Goal: Task Accomplishment & Management: Use online tool/utility

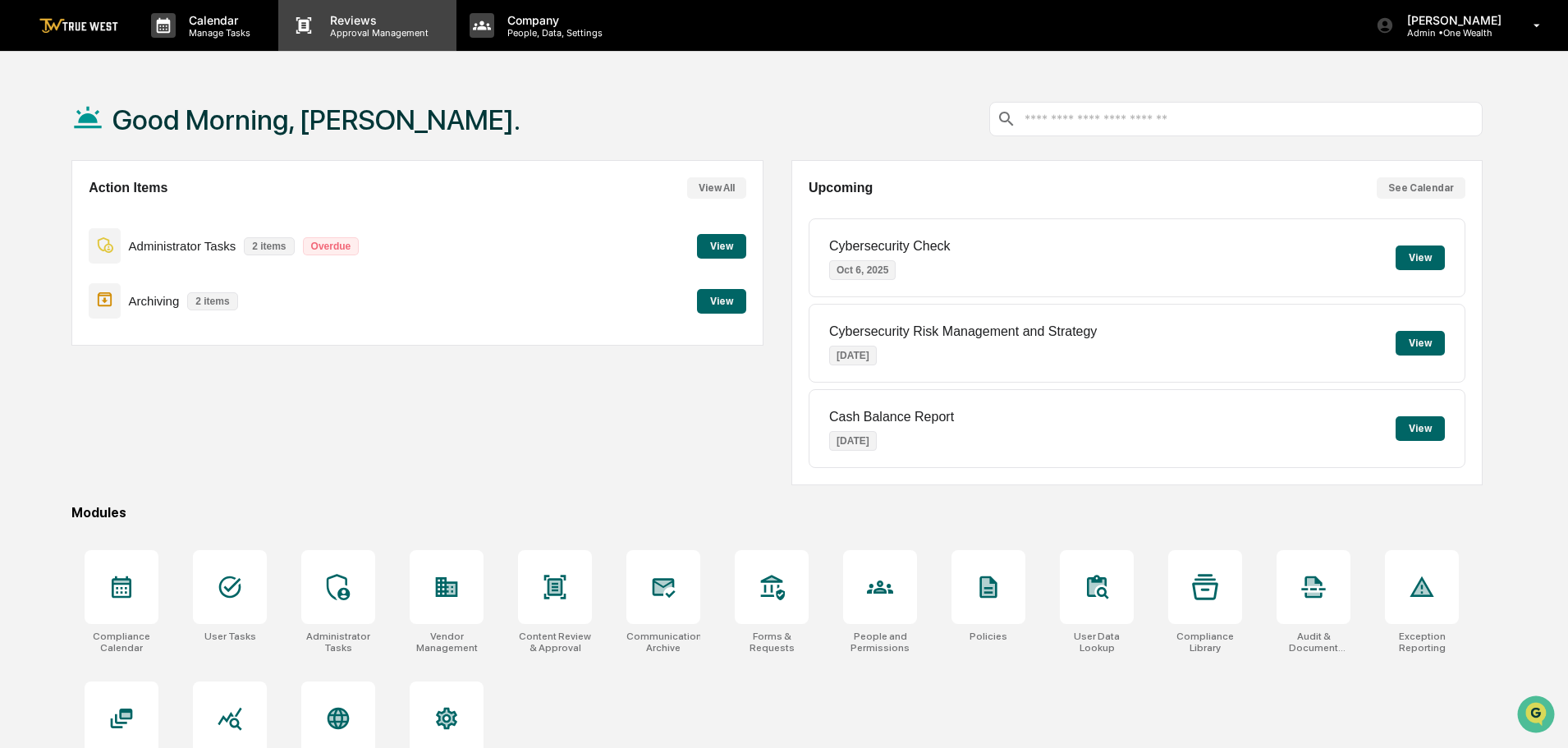
click at [364, 31] on p "Approval Management" at bounding box center [376, 33] width 120 height 11
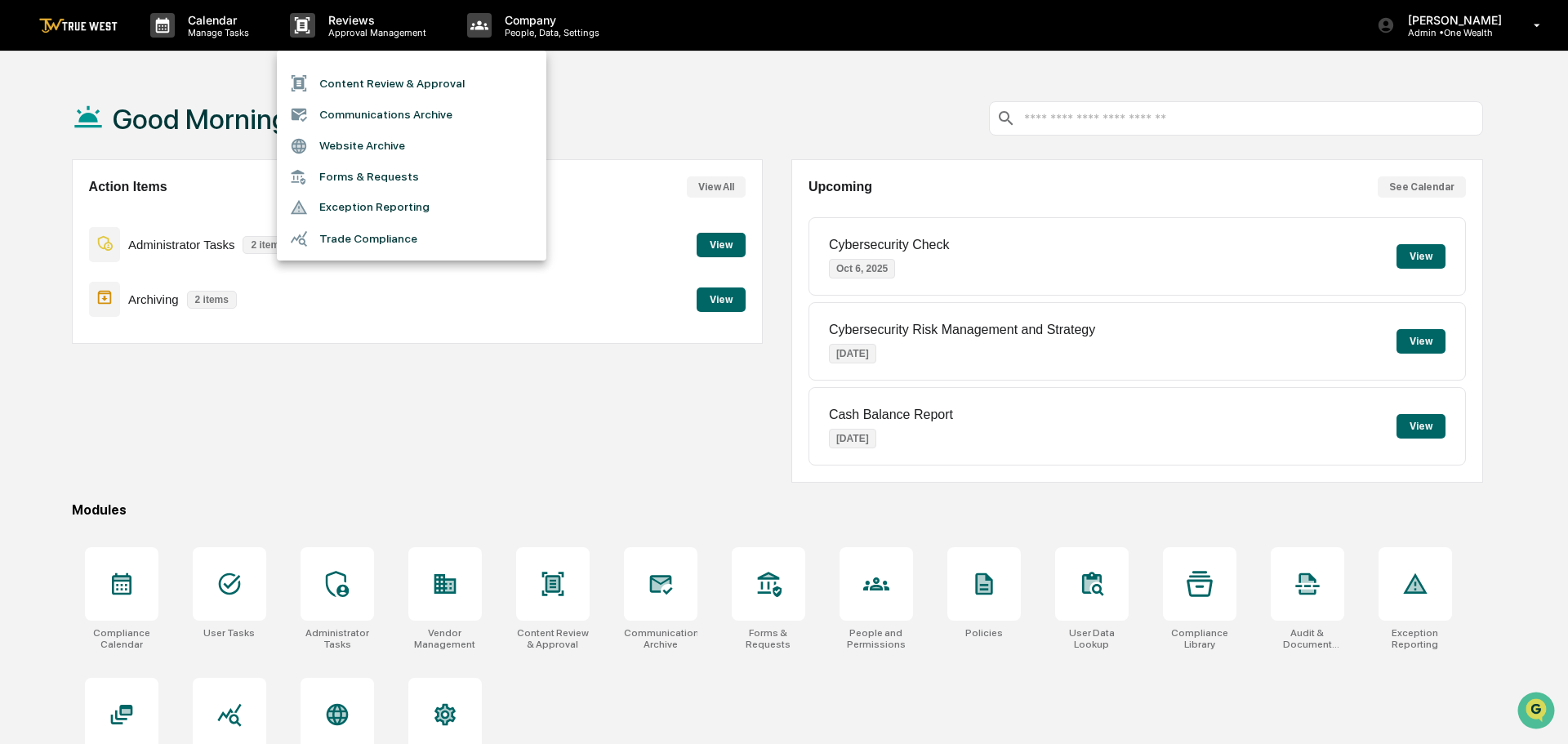
click at [356, 86] on li "Content Review & Approval" at bounding box center [411, 83] width 269 height 31
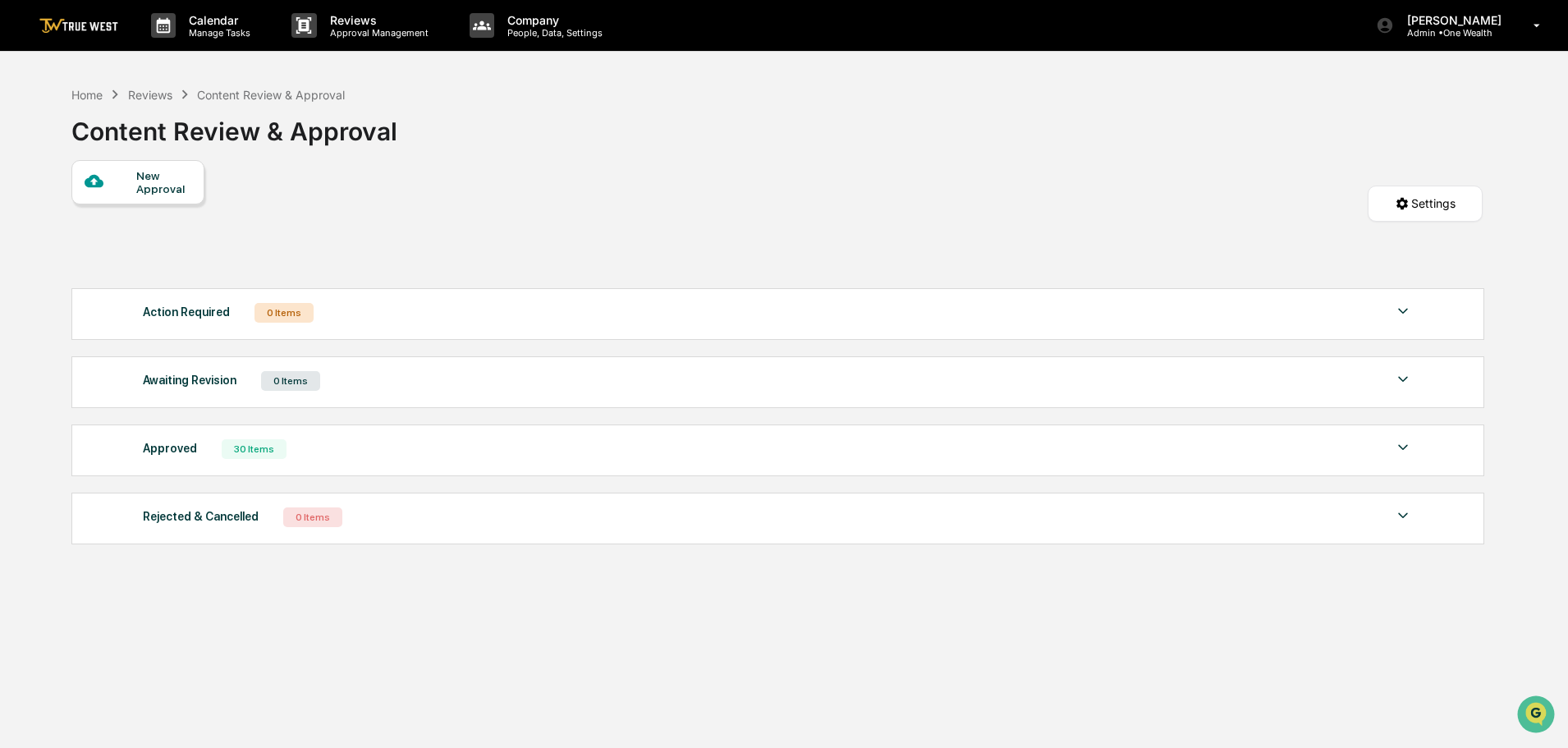
click at [147, 181] on div "New Approval" at bounding box center [163, 182] width 55 height 26
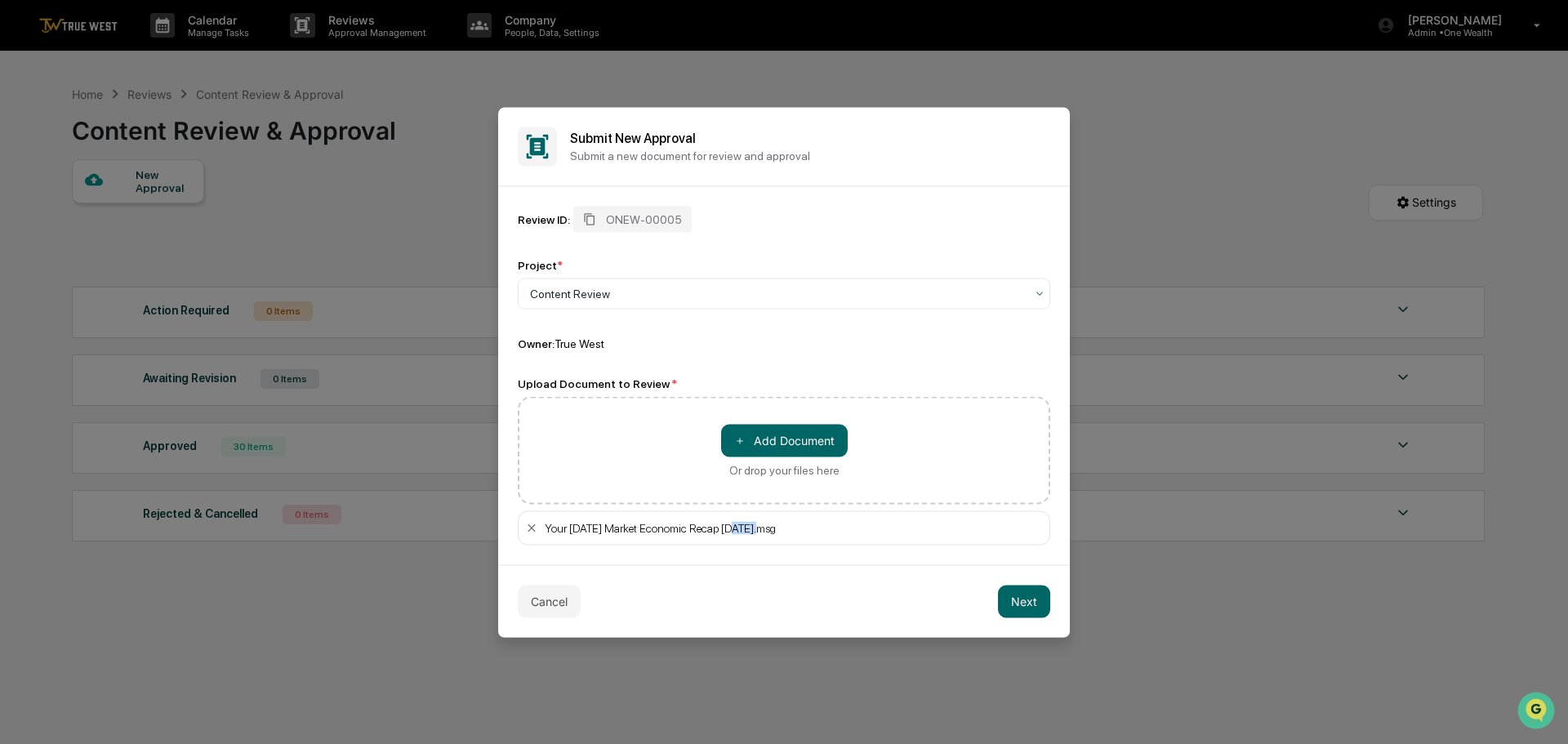
drag, startPoint x: 762, startPoint y: 531, endPoint x: 735, endPoint y: 531, distance: 27.0
click at [735, 531] on div "Your [DATE] Market Economic Recap [DATE].msg" at bounding box center [794, 528] width 499 height 13
drag, startPoint x: 799, startPoint y: 529, endPoint x: 545, endPoint y: 529, distance: 254.0
click at [545, 529] on div "Your [DATE] Market Economic Recap [DATE].msg" at bounding box center [794, 528] width 499 height 13
copy div "Your [DATE] Market Economic Recap [DATE]"
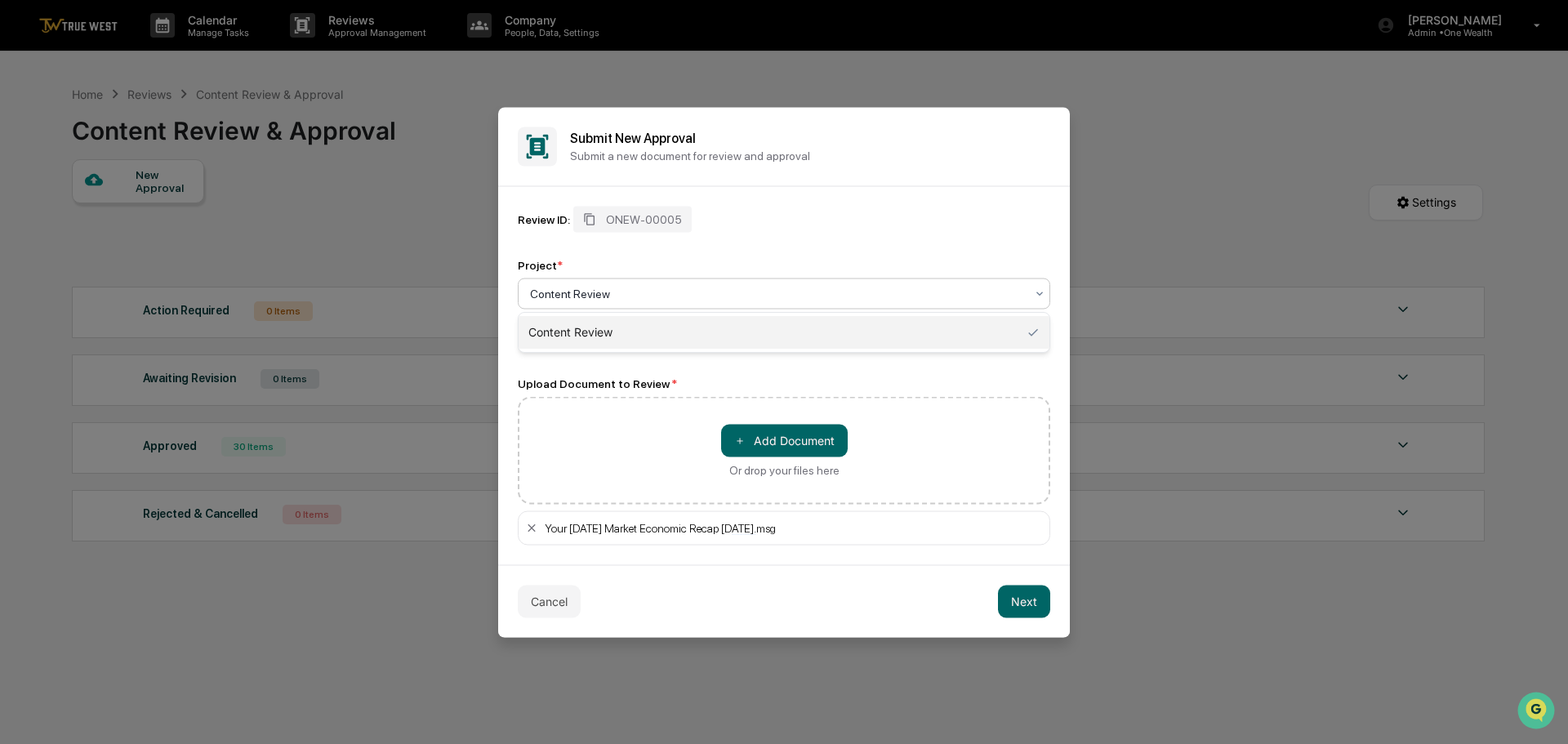
click at [565, 291] on div at bounding box center [777, 293] width 495 height 16
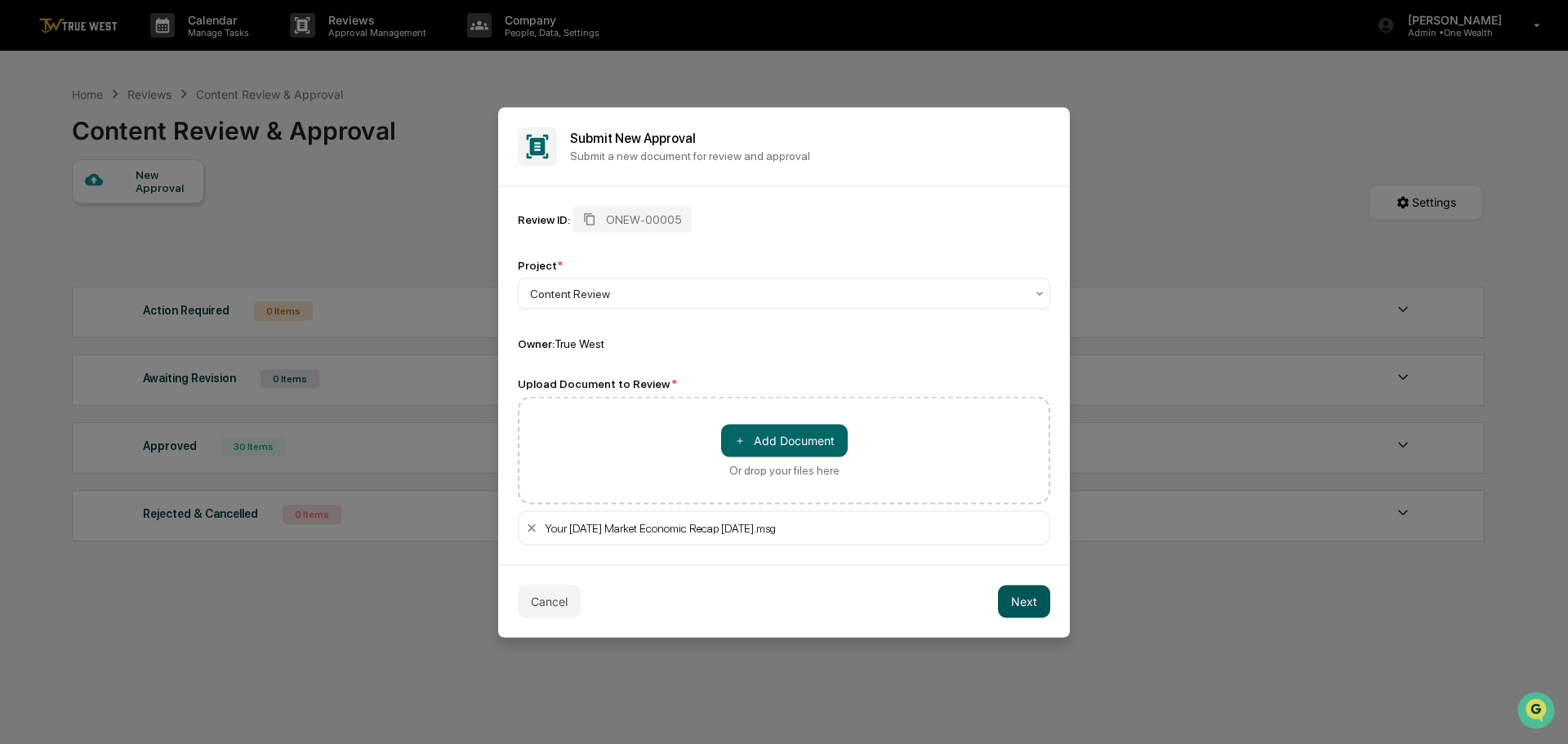
click at [1025, 602] on button "Next" at bounding box center [1024, 601] width 52 height 32
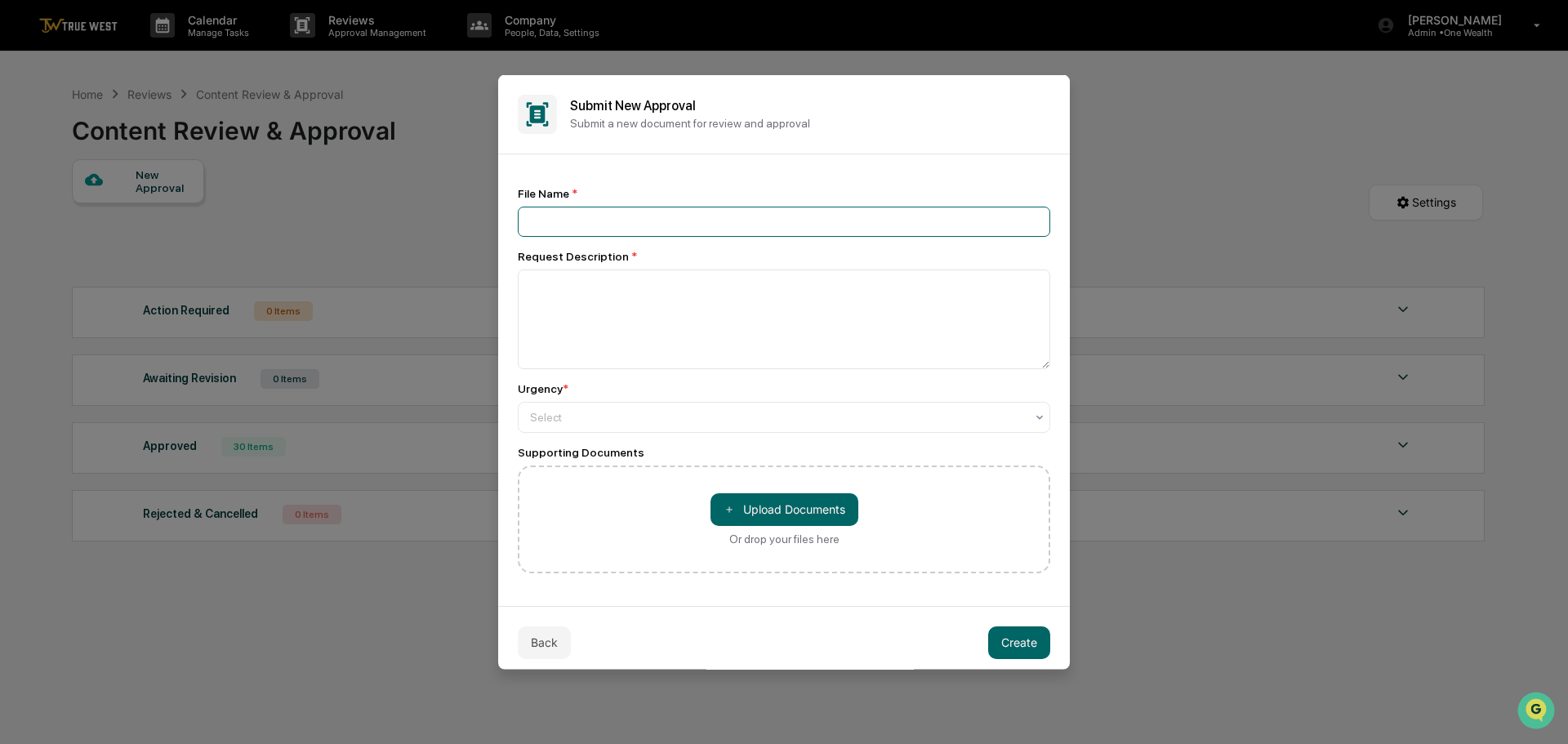
click at [561, 220] on input at bounding box center [784, 221] width 533 height 30
paste input "**********"
type input "**********"
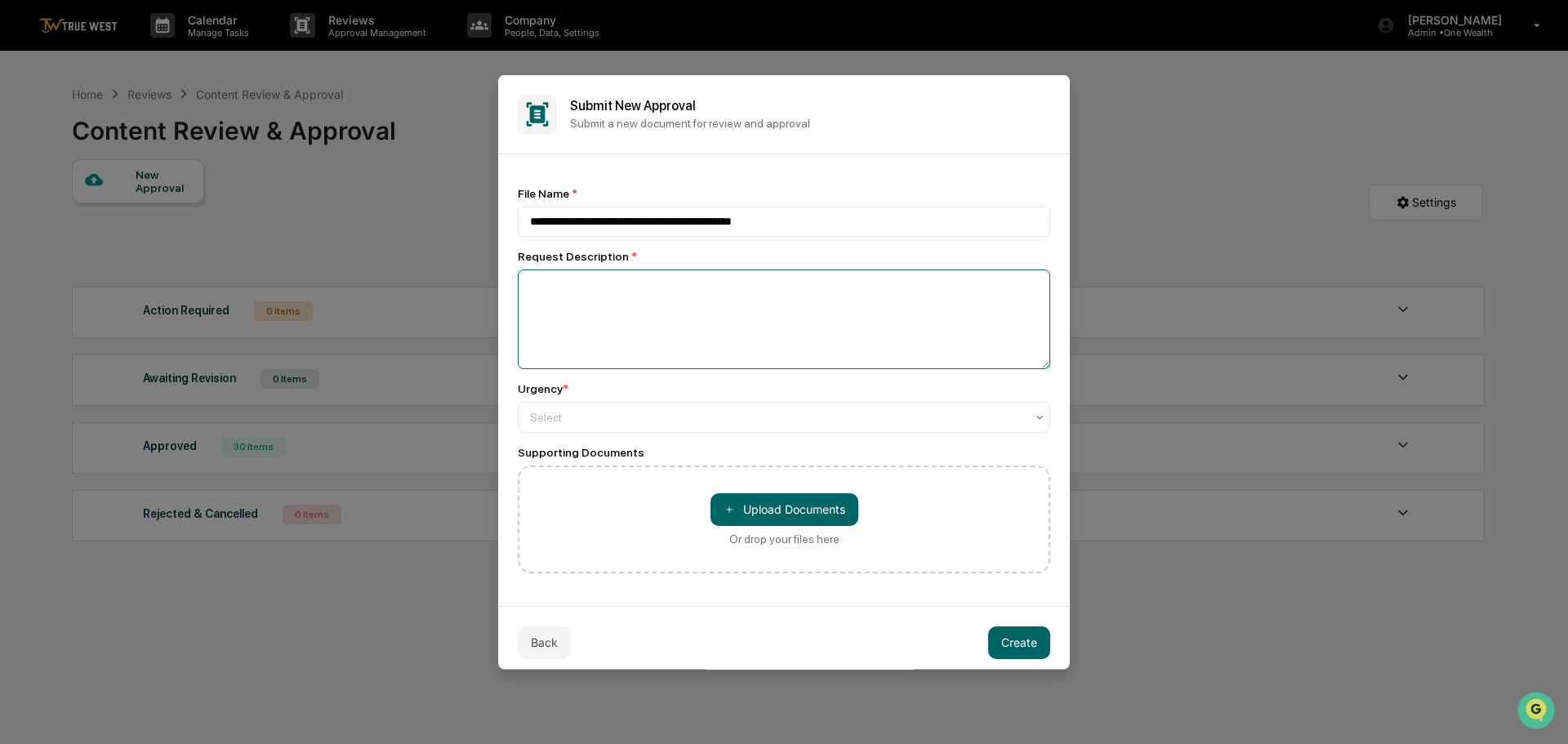
click at [564, 284] on textarea at bounding box center [784, 318] width 533 height 100
type textarea "**********"
click at [534, 419] on div at bounding box center [777, 416] width 495 height 16
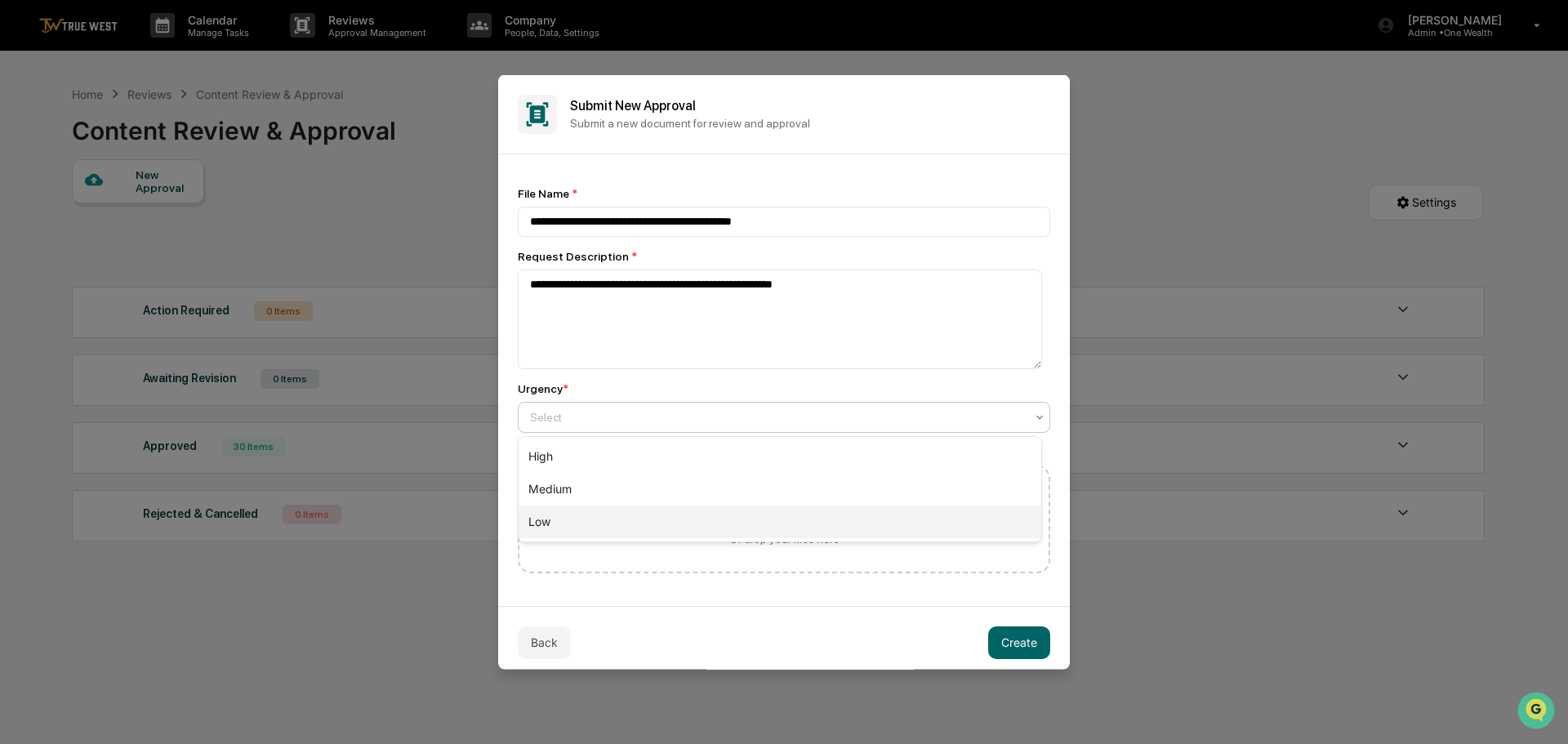
click at [541, 519] on div "Low" at bounding box center [779, 521] width 522 height 32
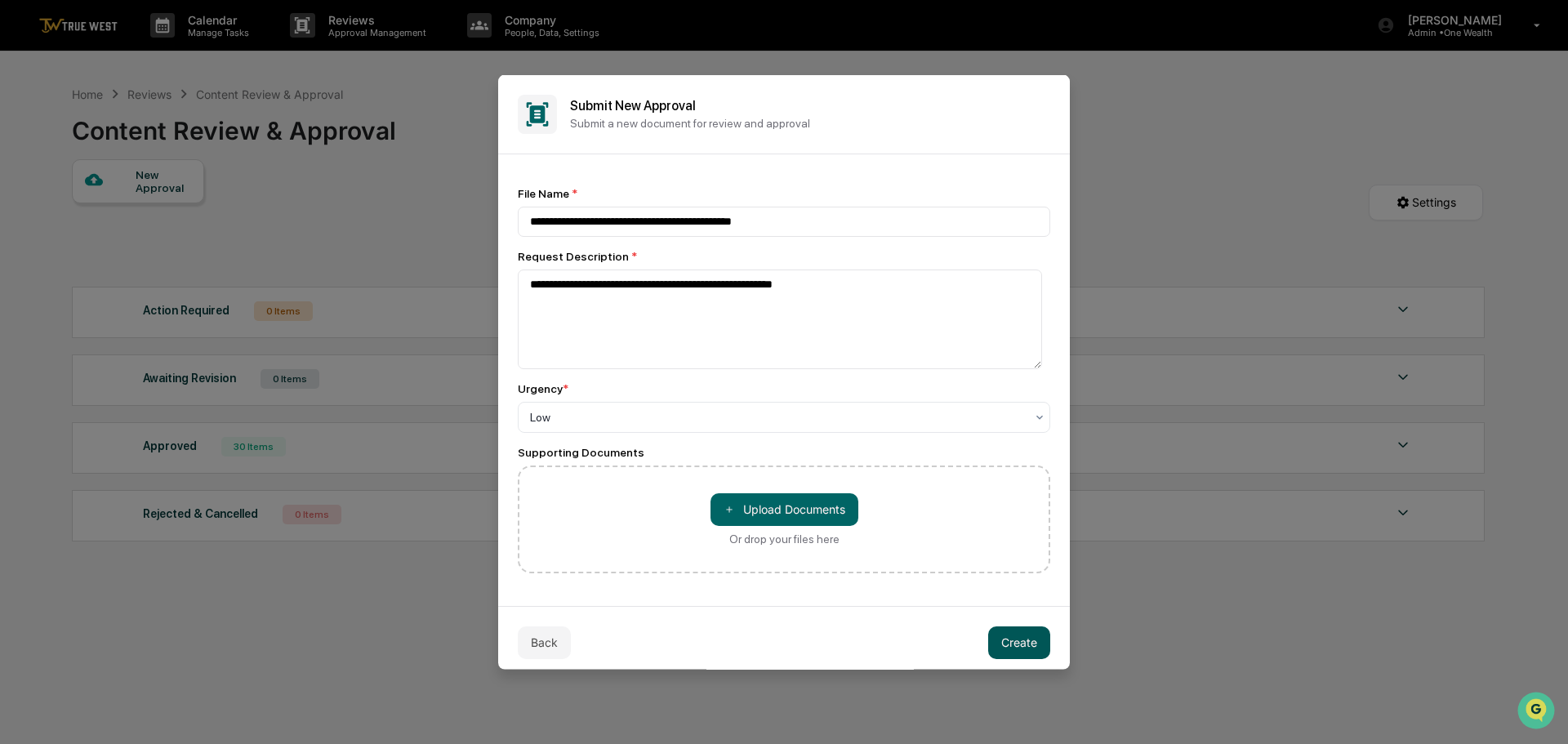
click at [1010, 637] on button "Create" at bounding box center [1019, 642] width 62 height 32
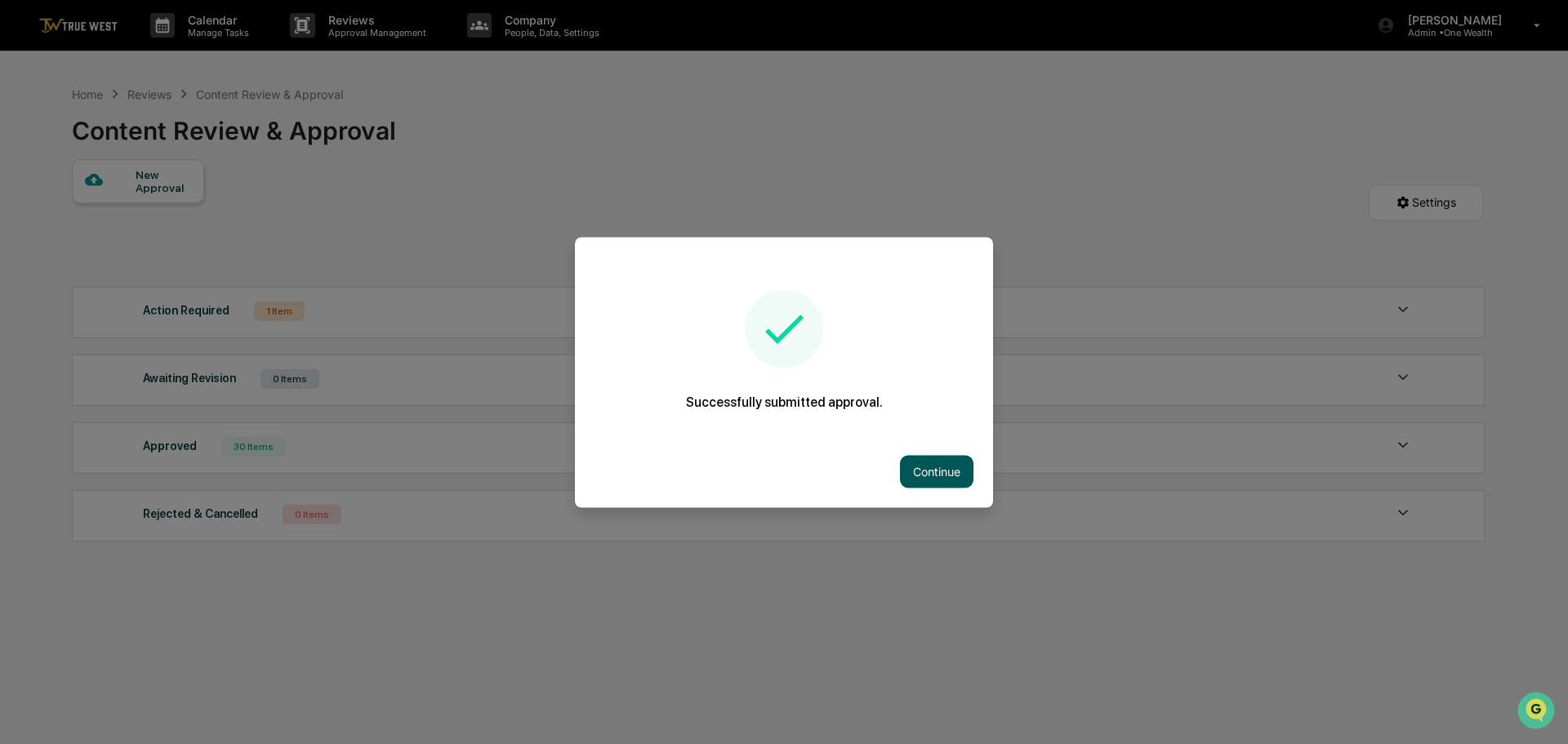
click at [941, 466] on button "Continue" at bounding box center [936, 471] width 73 height 32
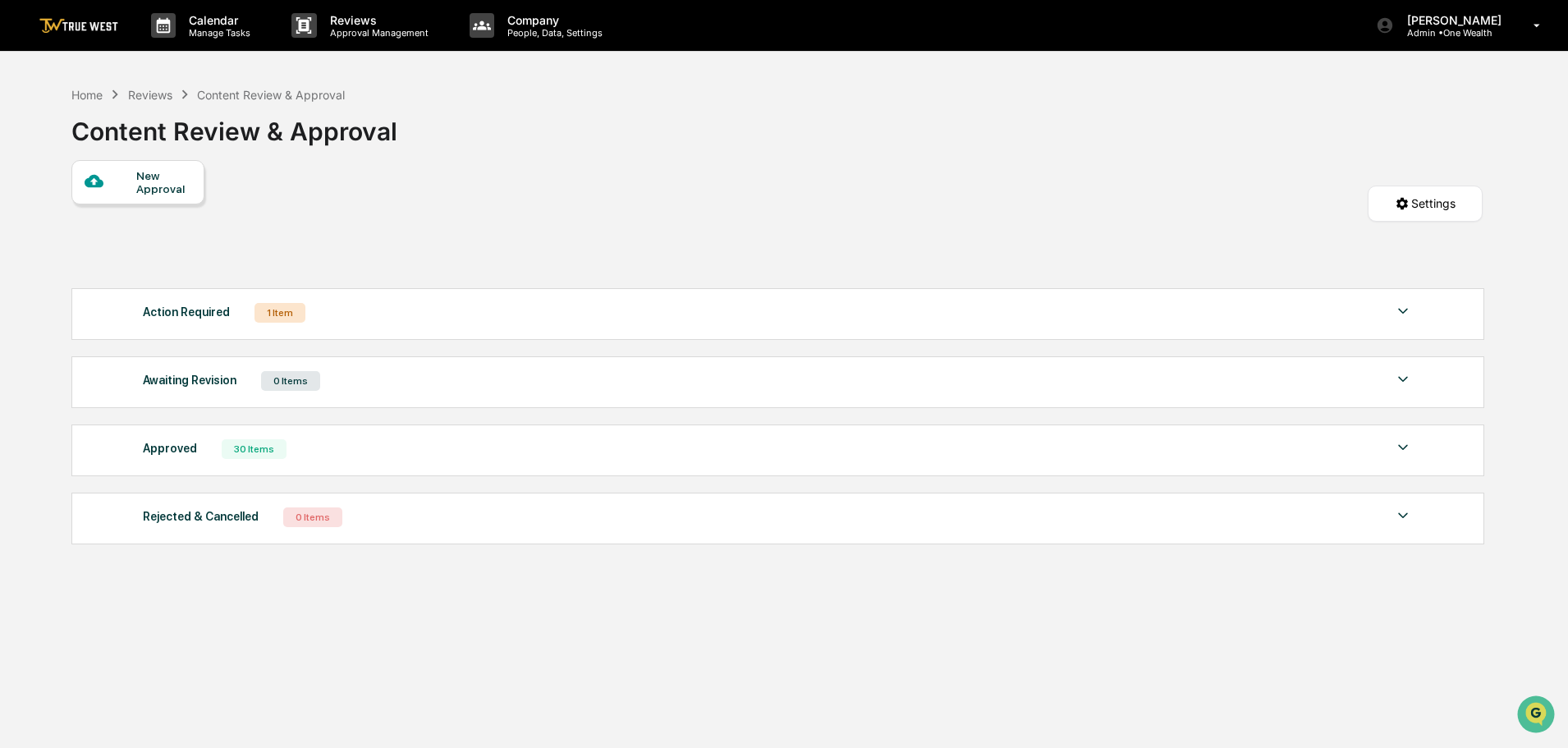
click at [1403, 311] on img at bounding box center [1403, 311] width 20 height 20
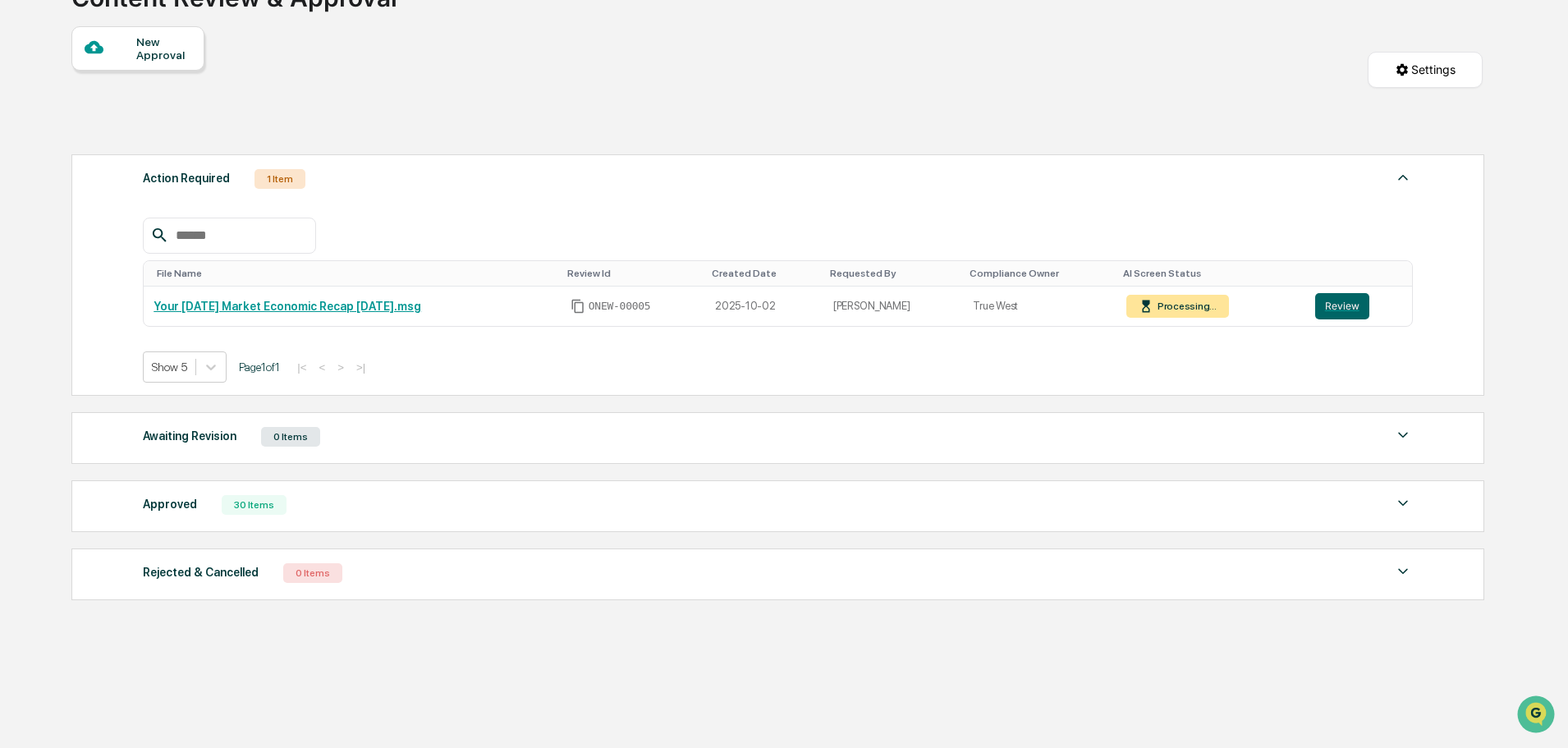
scroll to position [136, 0]
click at [1343, 304] on button "Review" at bounding box center [1341, 304] width 54 height 26
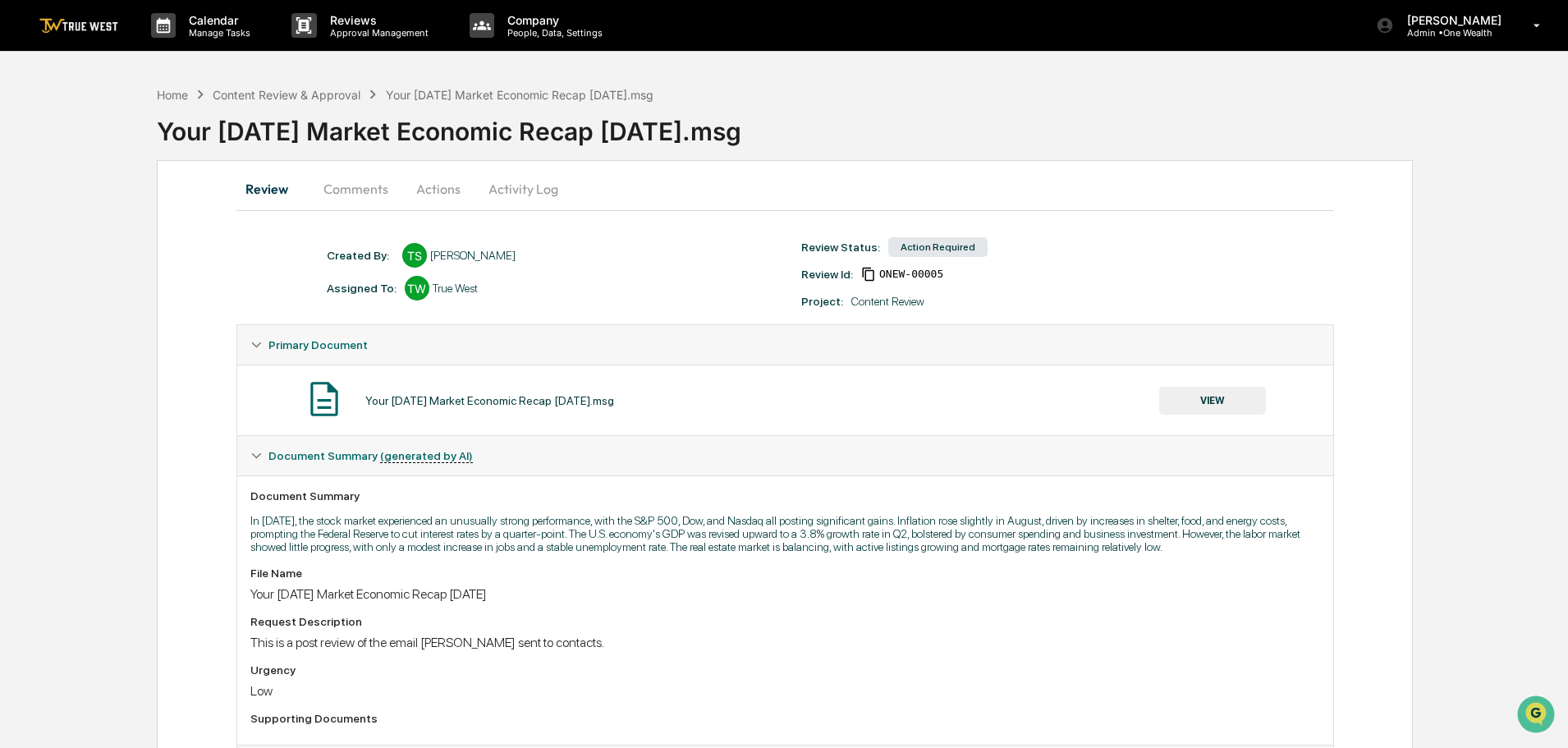
click at [433, 186] on button "Actions" at bounding box center [438, 188] width 74 height 39
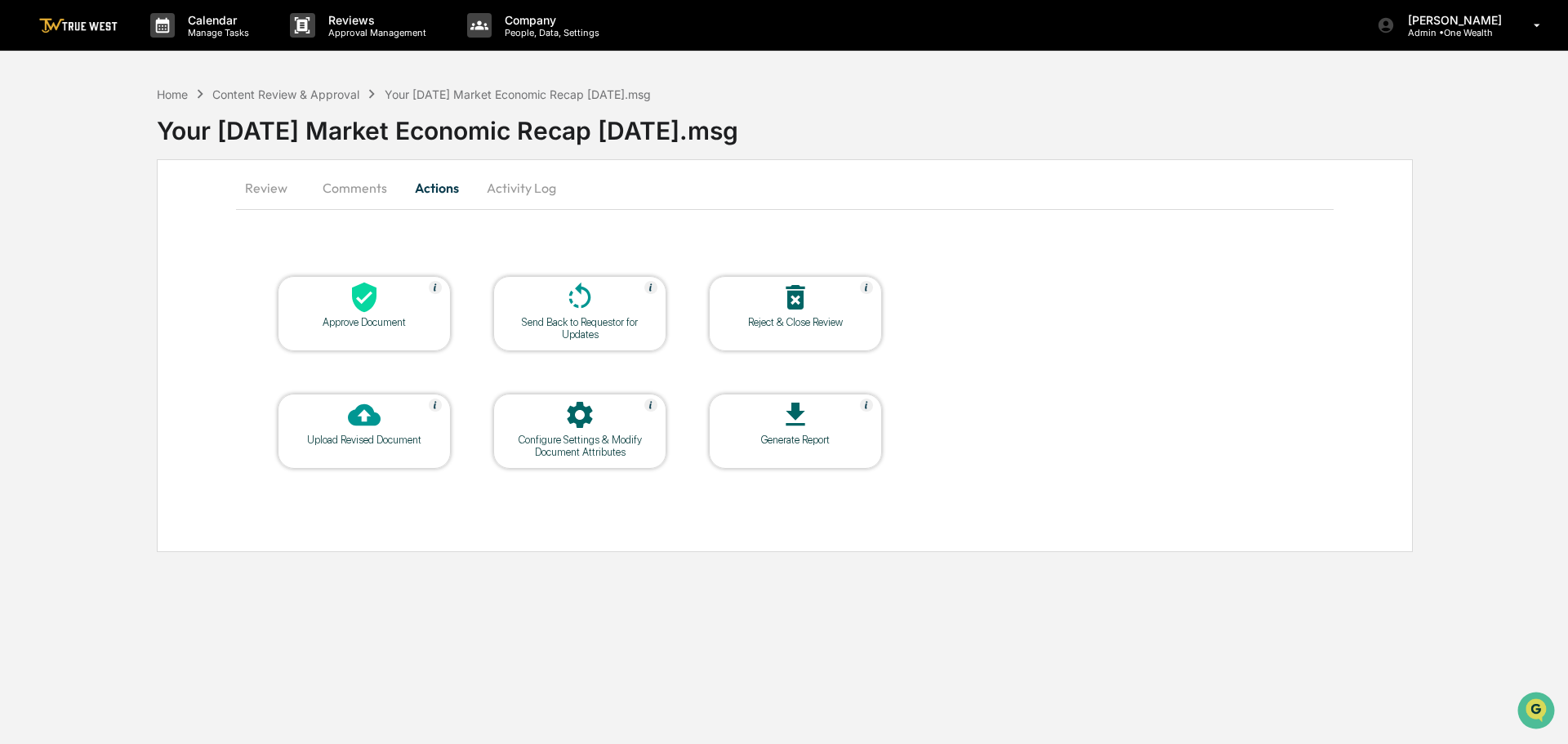
click at [363, 306] on icon at bounding box center [364, 298] width 25 height 30
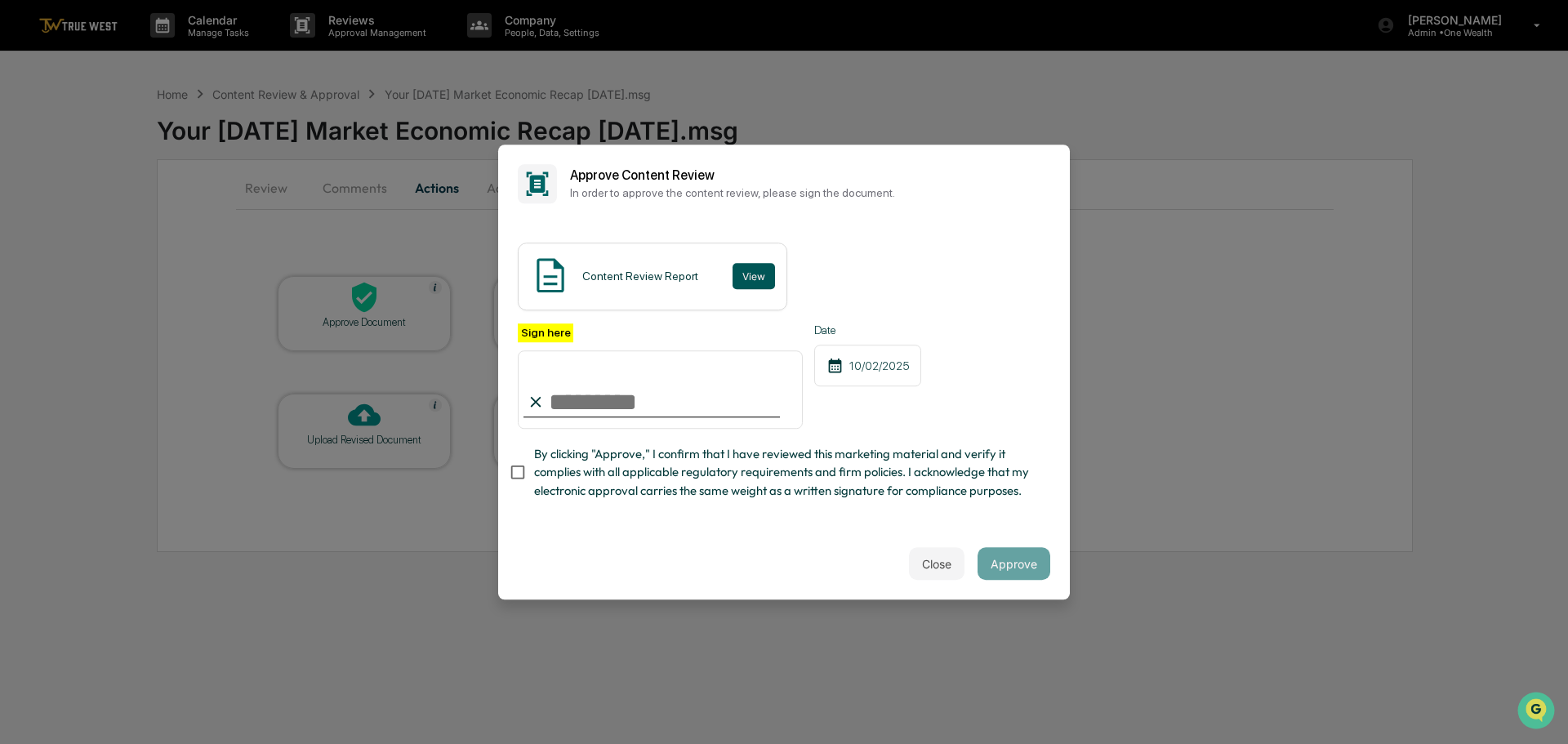
click at [753, 263] on button "View" at bounding box center [754, 275] width 43 height 26
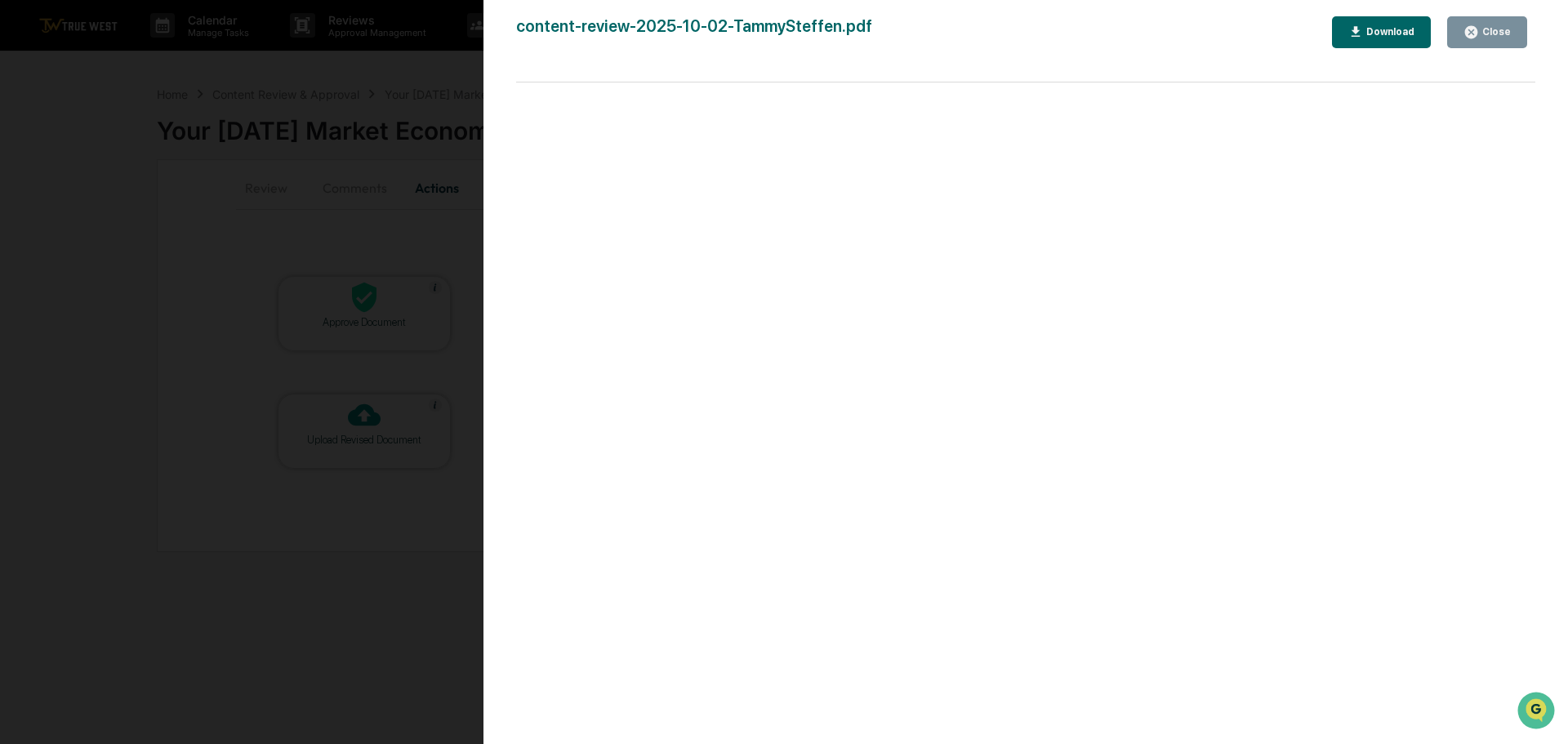
click at [422, 69] on div "Version History 10/02/2025, 01:31 PM Tammy Steffen content-review-2025-10-02-Ta…" at bounding box center [784, 372] width 1568 height 744
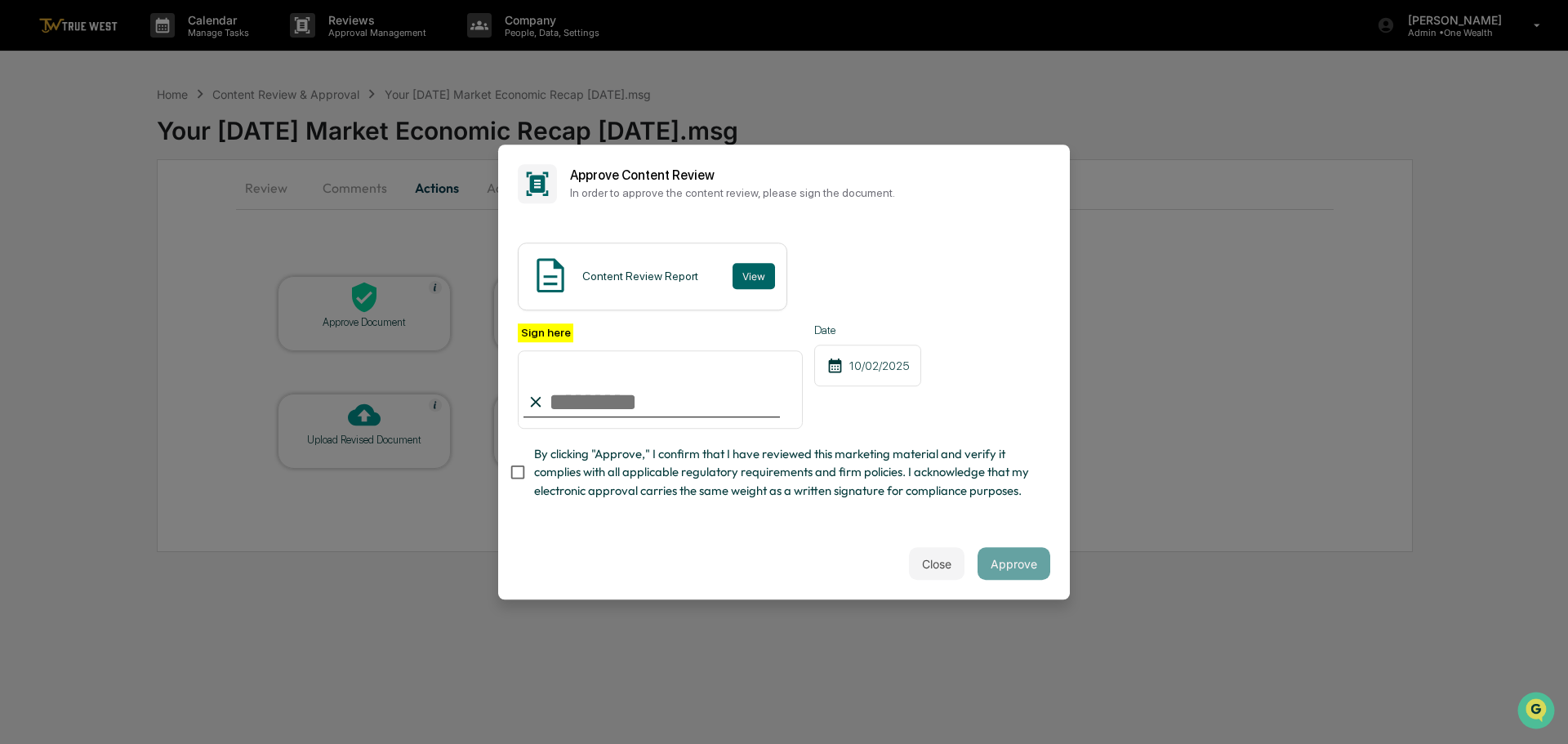
click at [609, 372] on input "Sign here" at bounding box center [660, 389] width 285 height 78
type input "**********"
click at [1014, 572] on button "Approve" at bounding box center [1014, 563] width 72 height 32
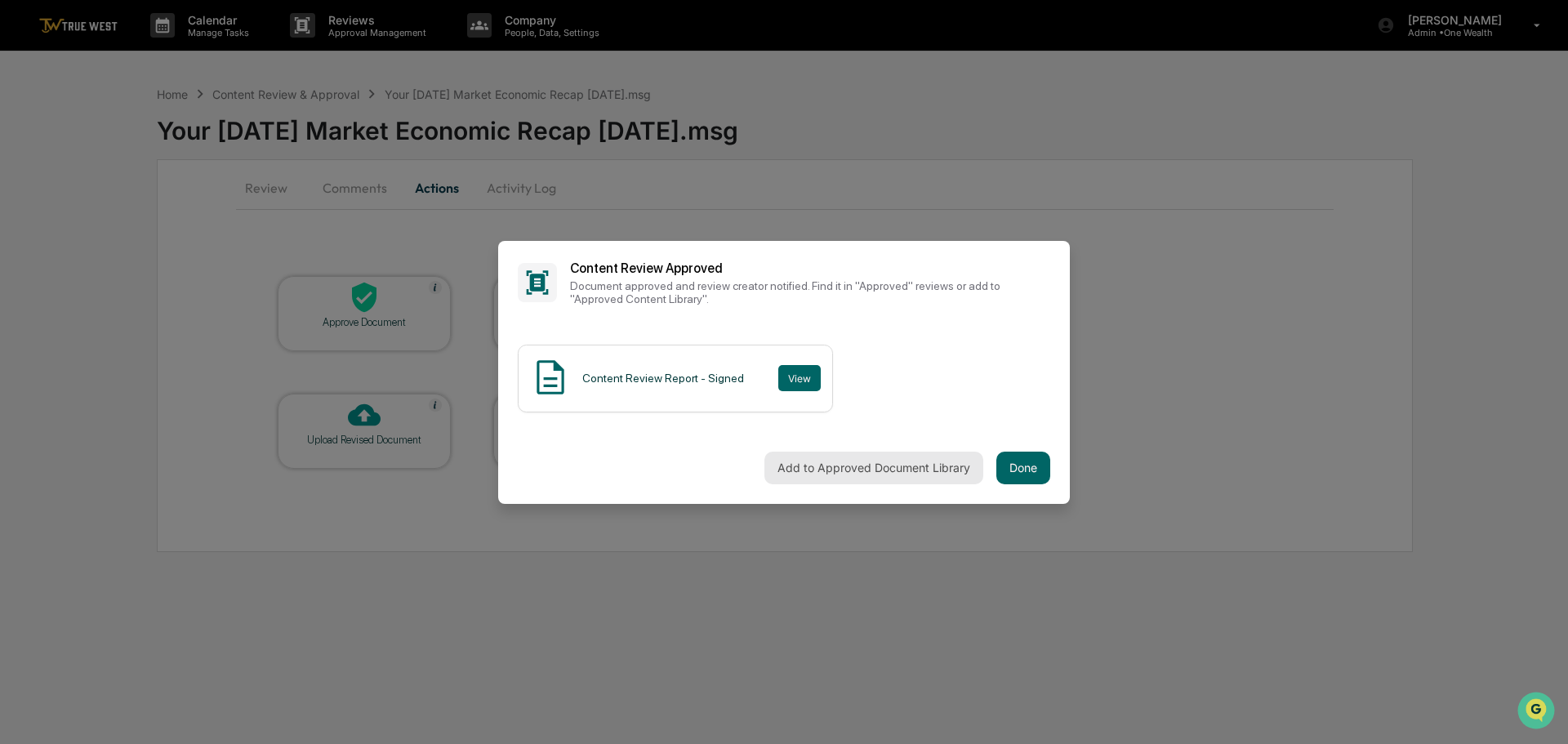
click at [850, 466] on button "Add to Approved Document Library" at bounding box center [873, 468] width 219 height 32
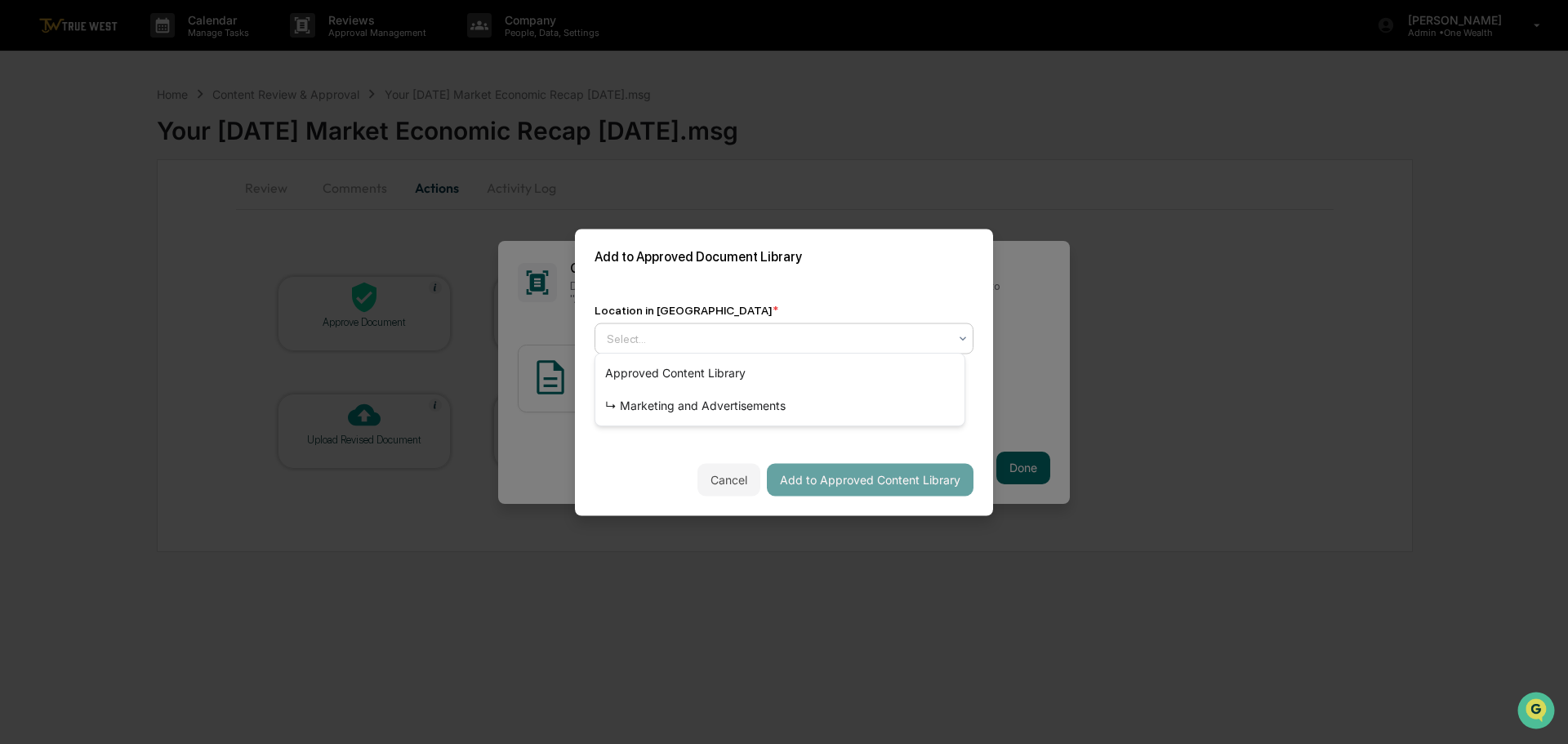
click at [782, 330] on div at bounding box center [777, 338] width 342 height 16
click at [702, 402] on div "↳ Marketing and Advertisements" at bounding box center [780, 405] width 369 height 32
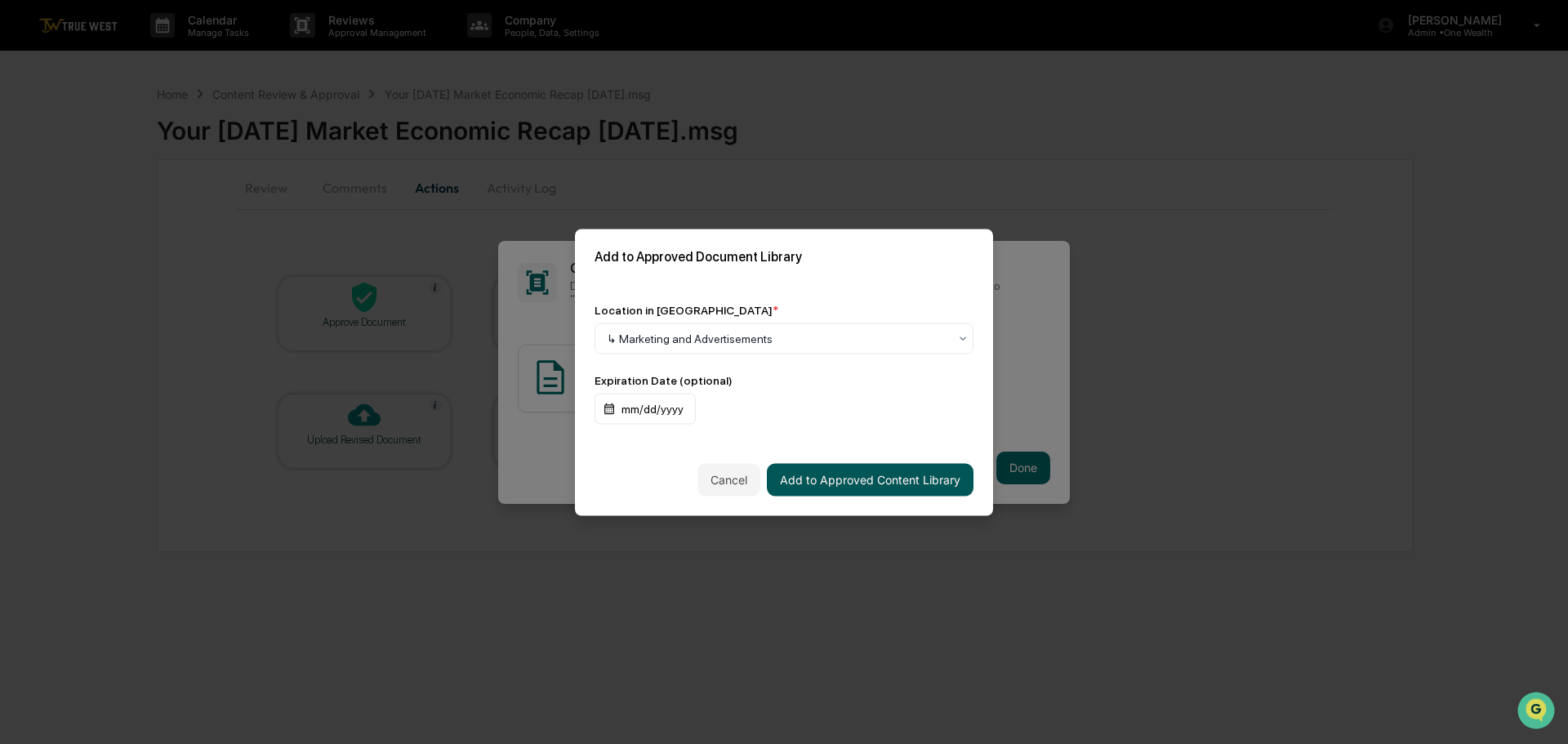
click at [812, 474] on button "Add to Approved Content Library" at bounding box center [870, 480] width 206 height 32
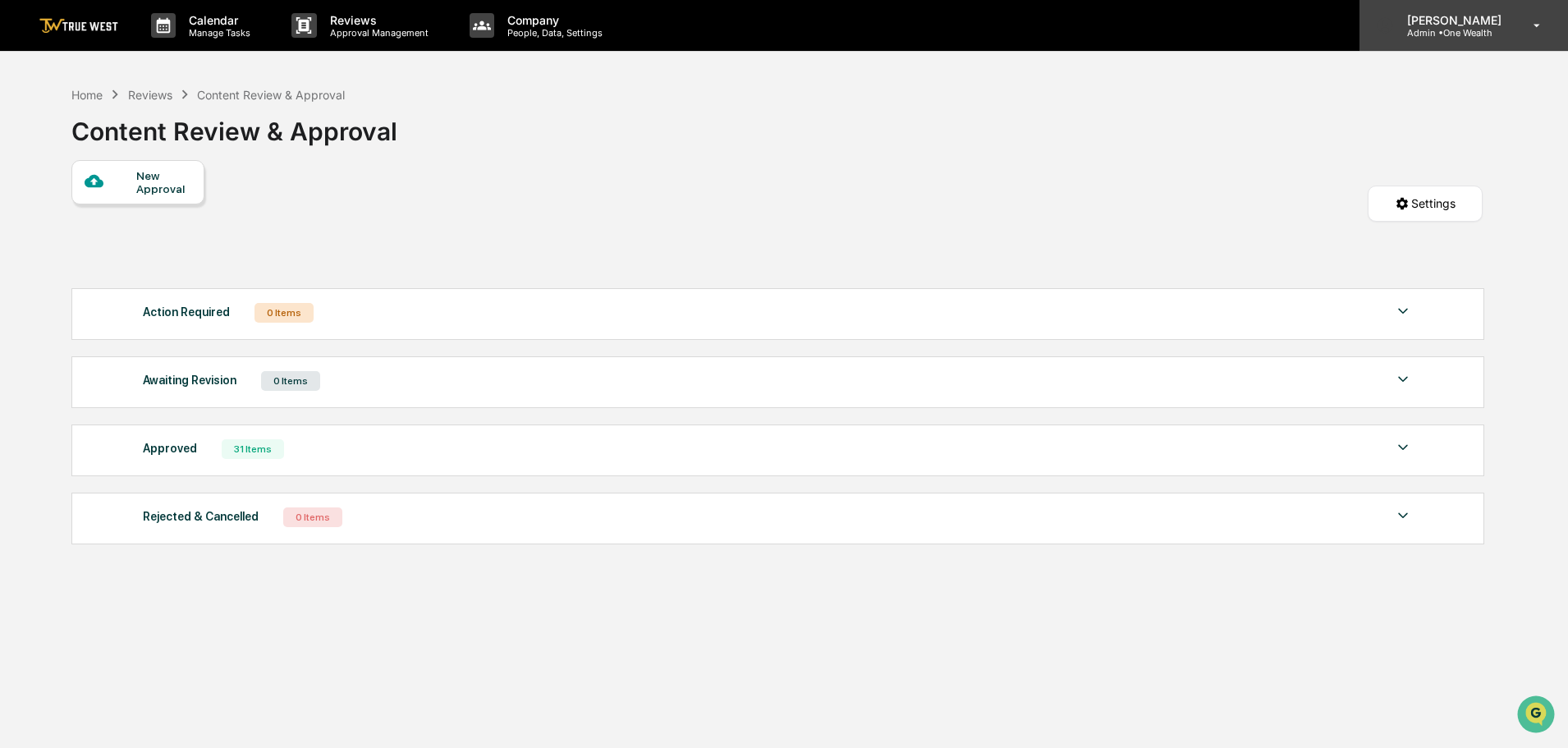
click at [1461, 32] on p "Admin • One Wealth" at bounding box center [1451, 33] width 116 height 11
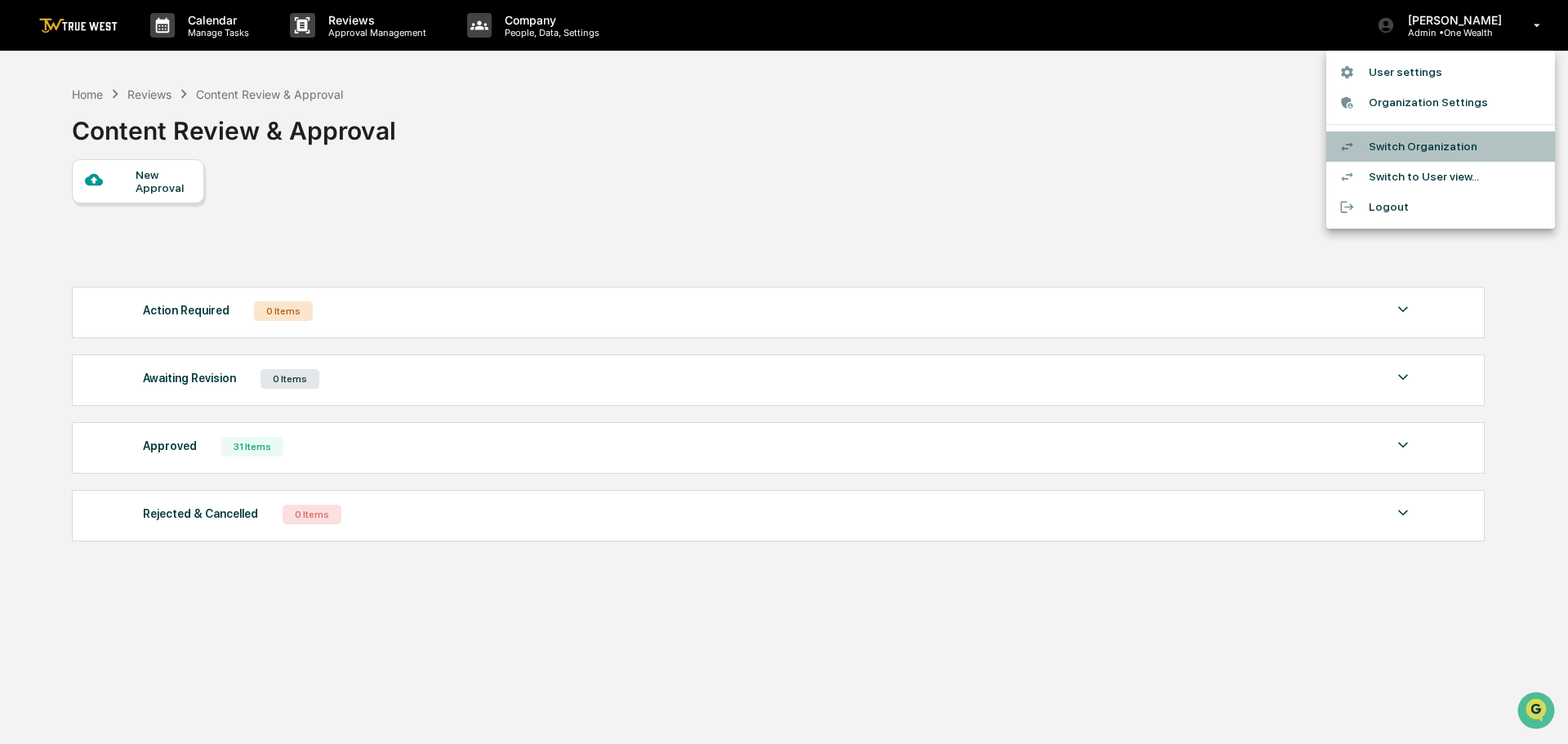
click at [1413, 147] on li "Switch Organization" at bounding box center [1441, 147] width 228 height 30
